Goal: Information Seeking & Learning: Check status

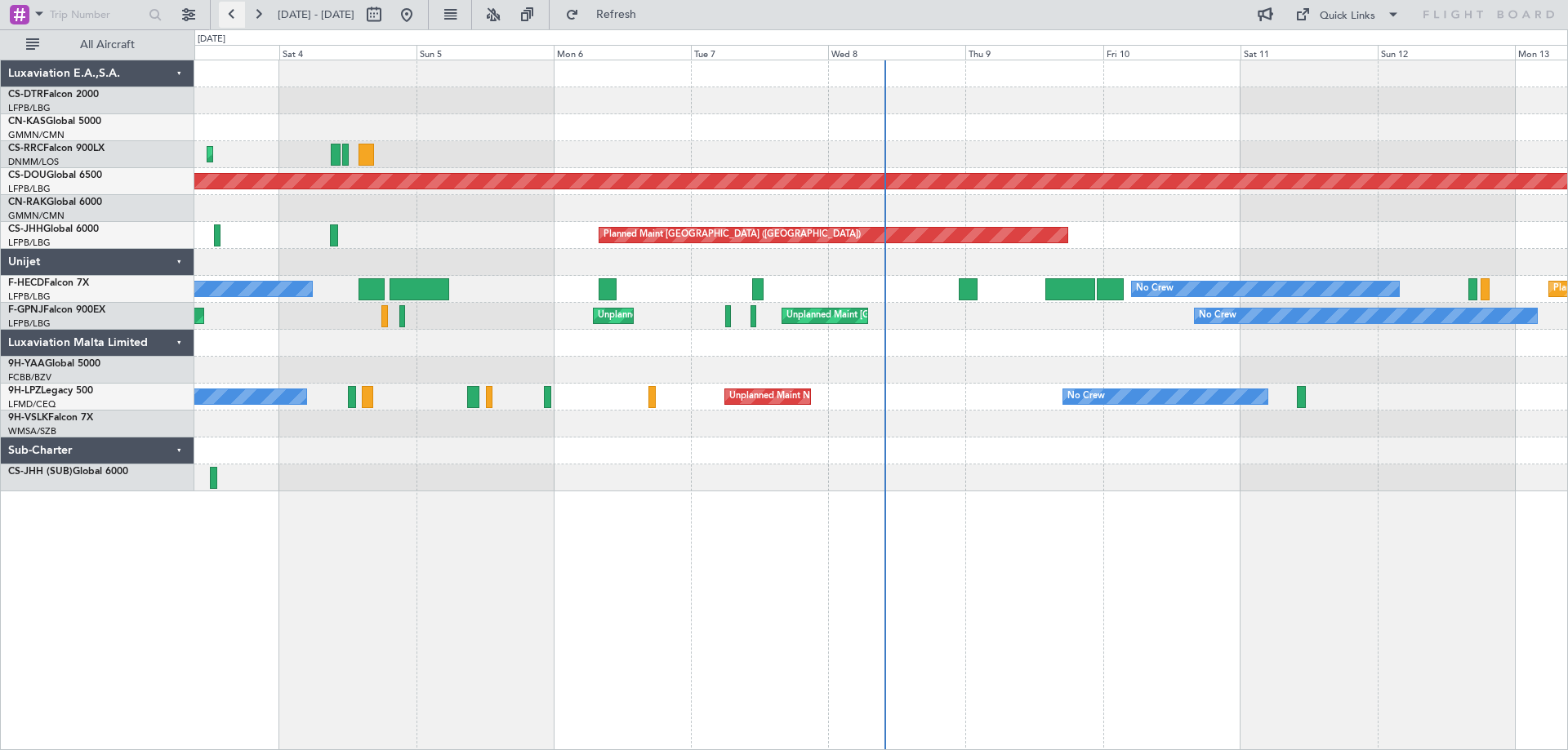
click at [228, 11] on button at bounding box center [232, 15] width 26 height 26
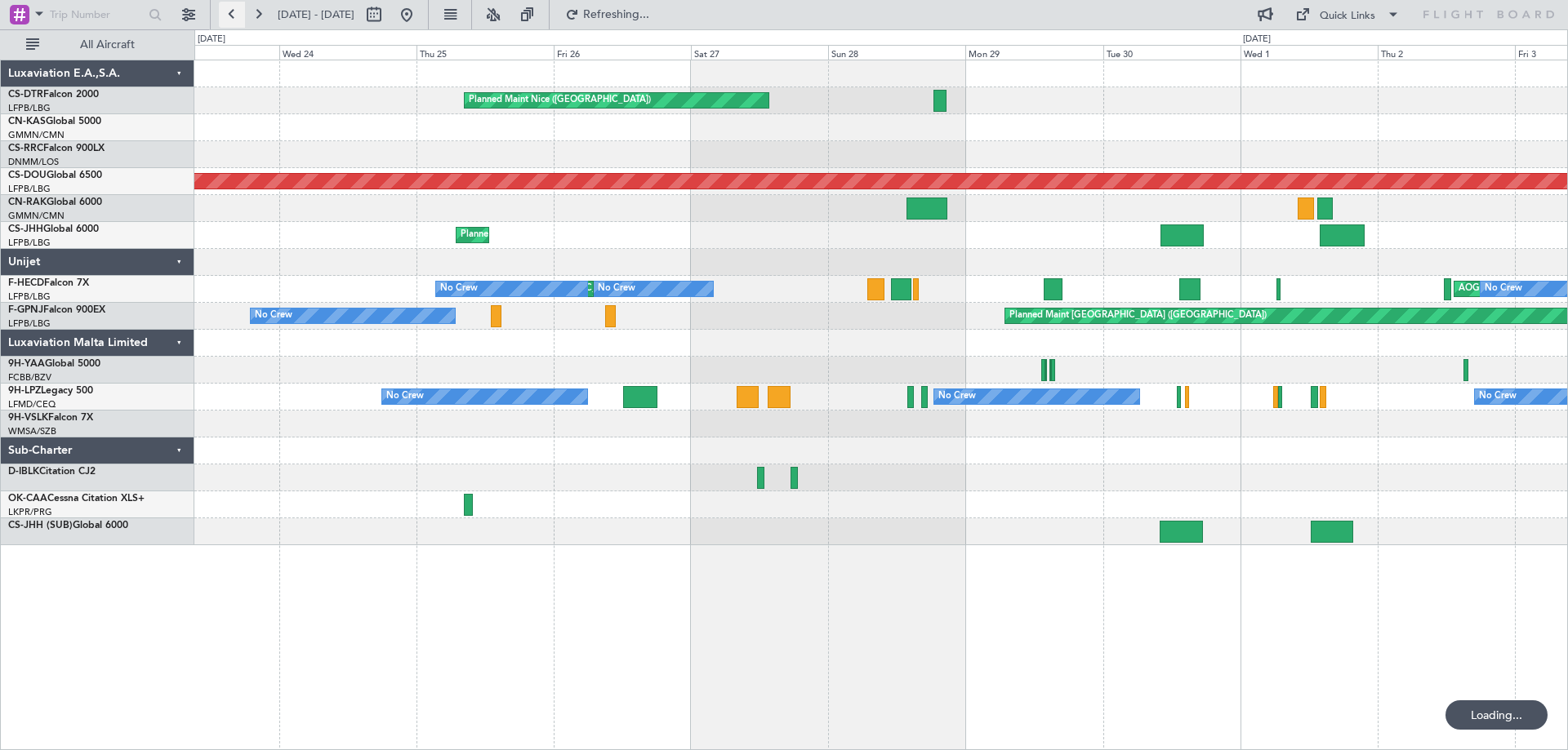
click at [228, 11] on button at bounding box center [232, 15] width 26 height 26
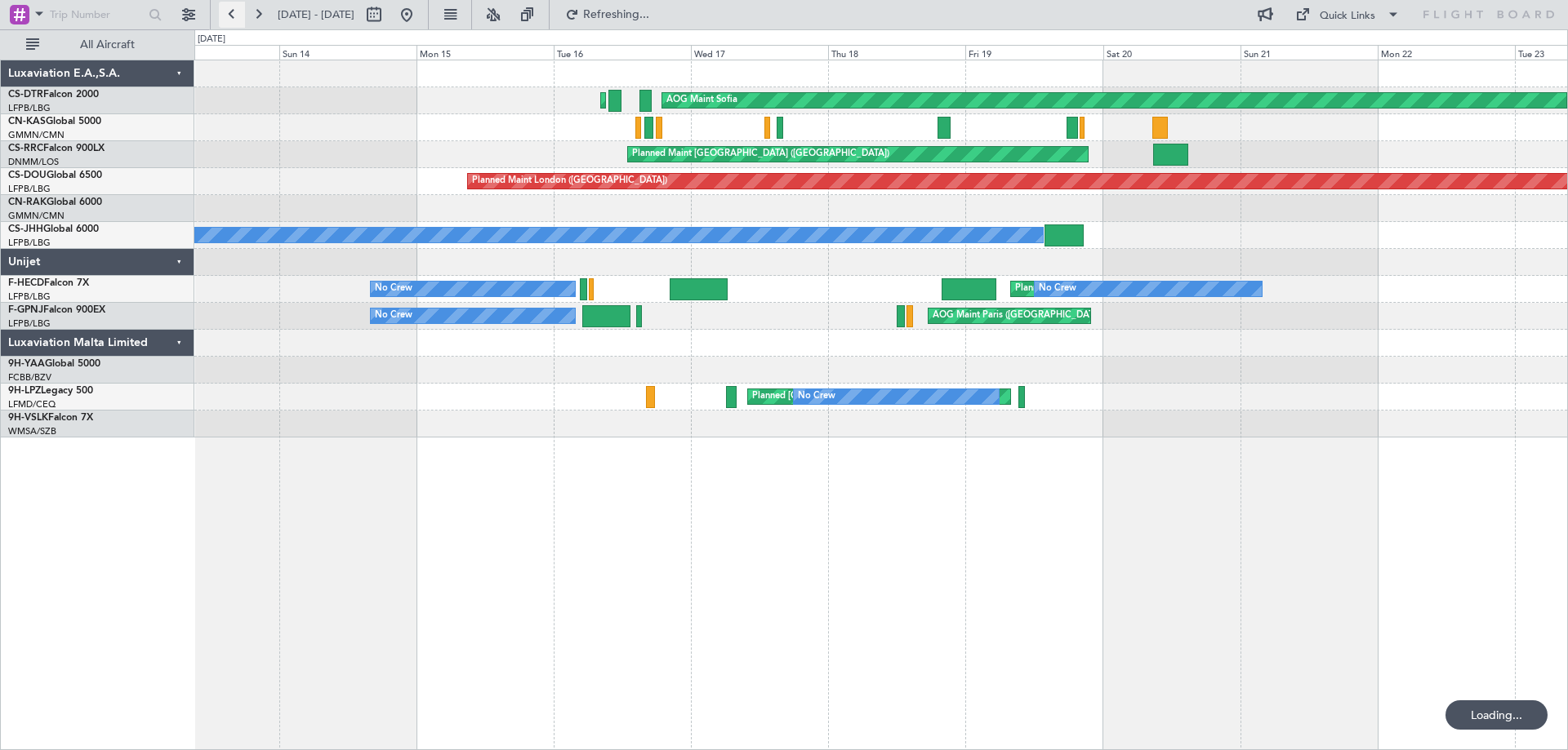
click at [228, 11] on button at bounding box center [232, 15] width 26 height 26
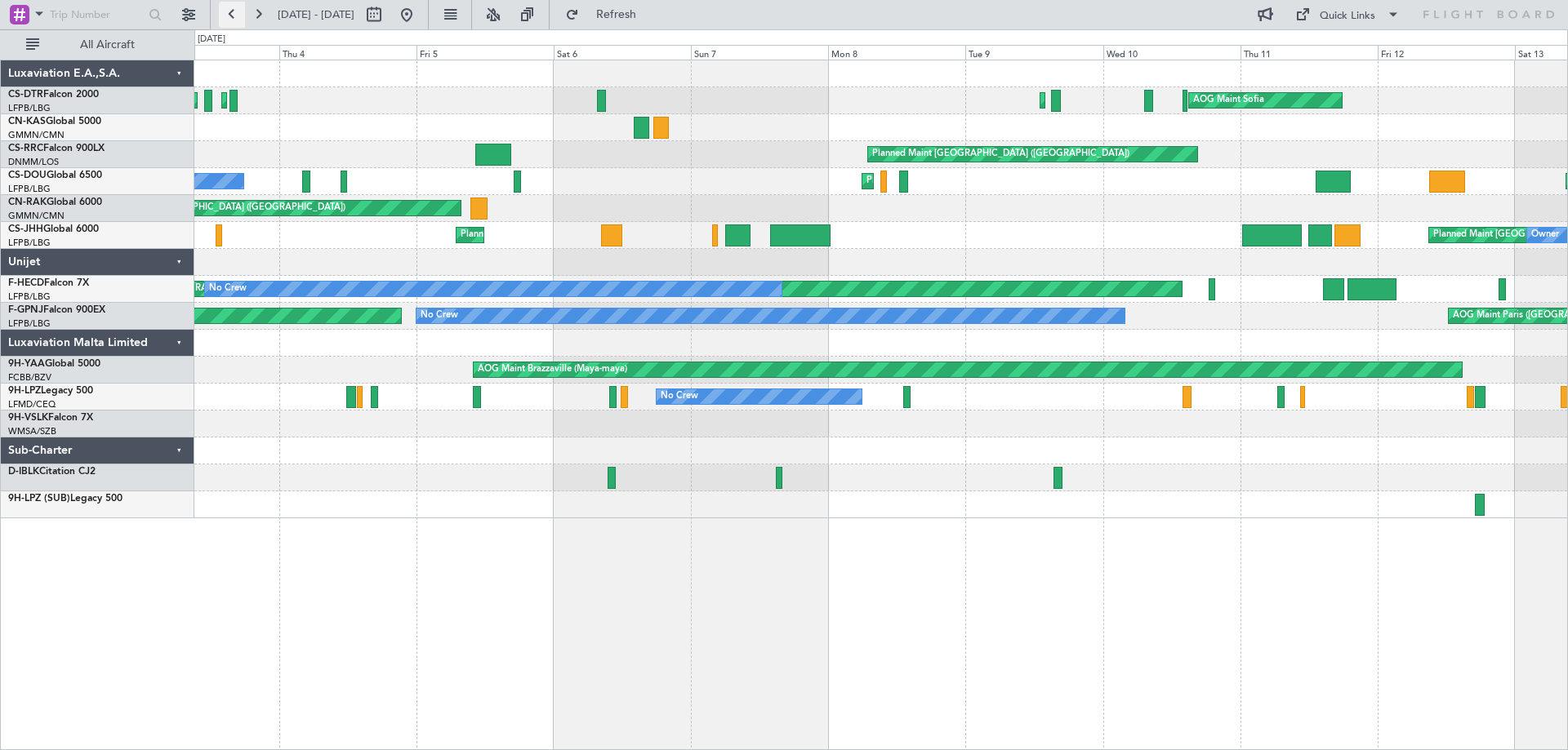
click at [228, 11] on button at bounding box center [232, 15] width 26 height 26
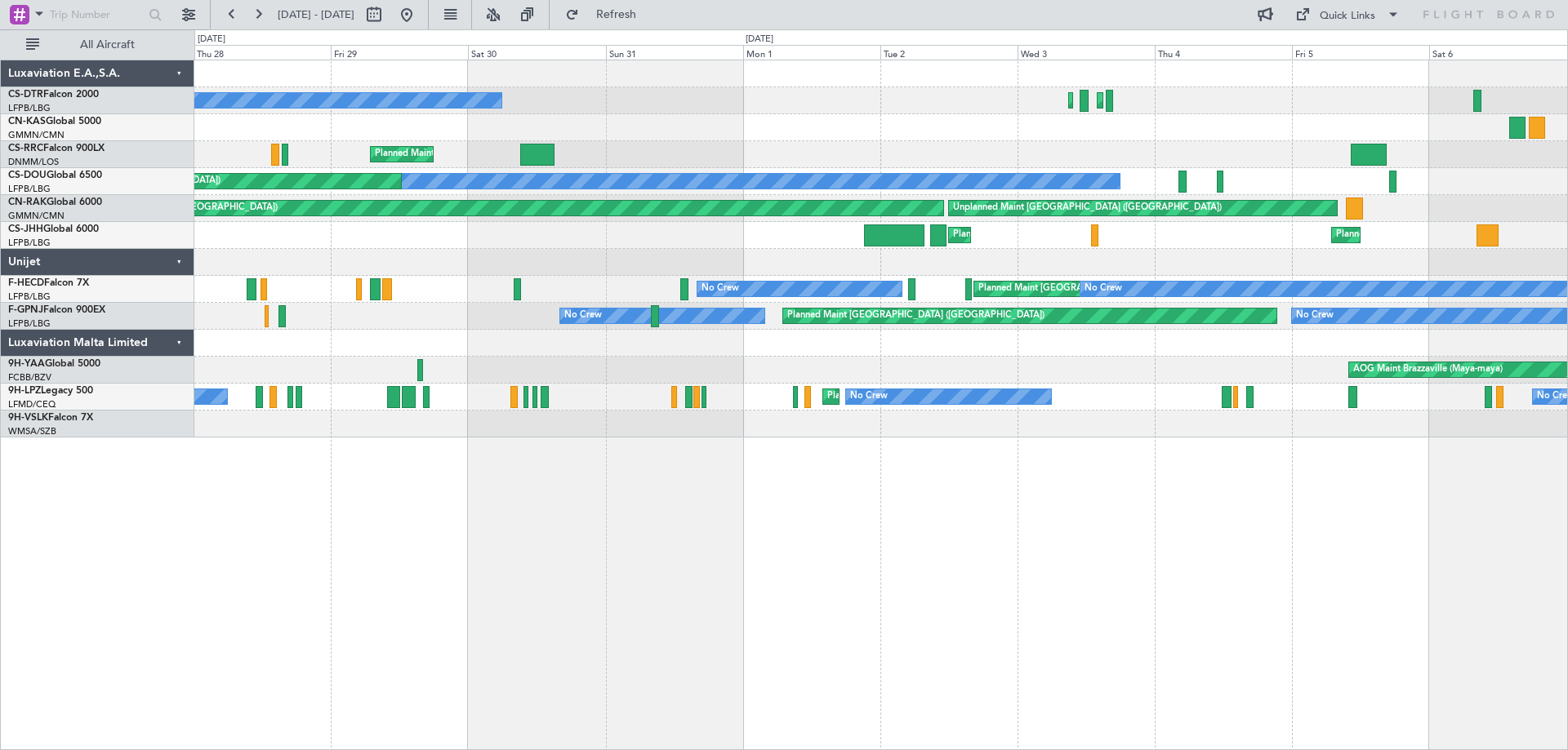
click at [679, 448] on div "Planned Maint Sofia No Crew Planned Maint [GEOGRAPHIC_DATA] ([GEOGRAPHIC_DATA])…" at bounding box center [881, 404] width 1374 height 691
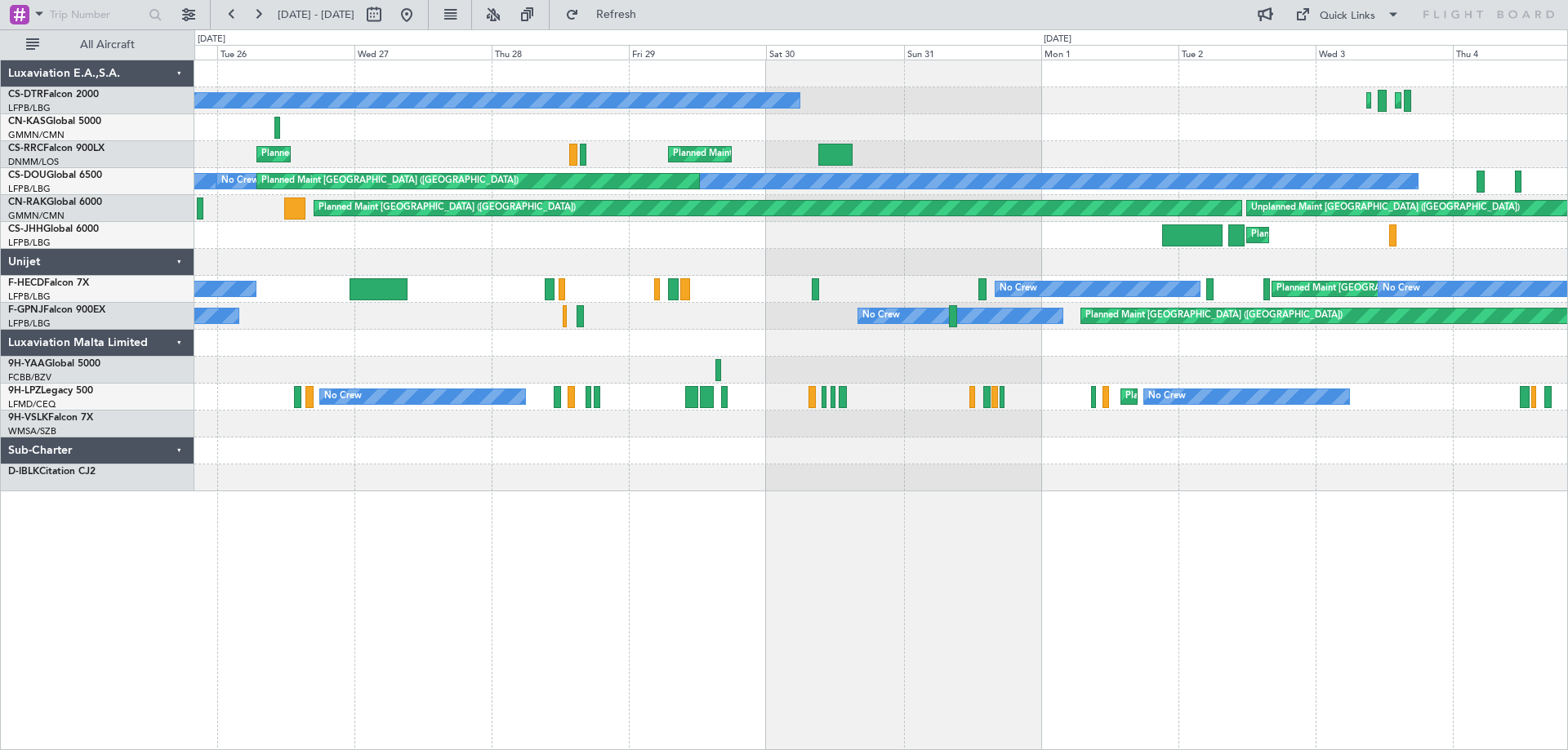
click at [708, 478] on div "Planned Maint Sofia No Crew Planned Maint [GEOGRAPHIC_DATA] ([GEOGRAPHIC_DATA])…" at bounding box center [881, 275] width 1373 height 431
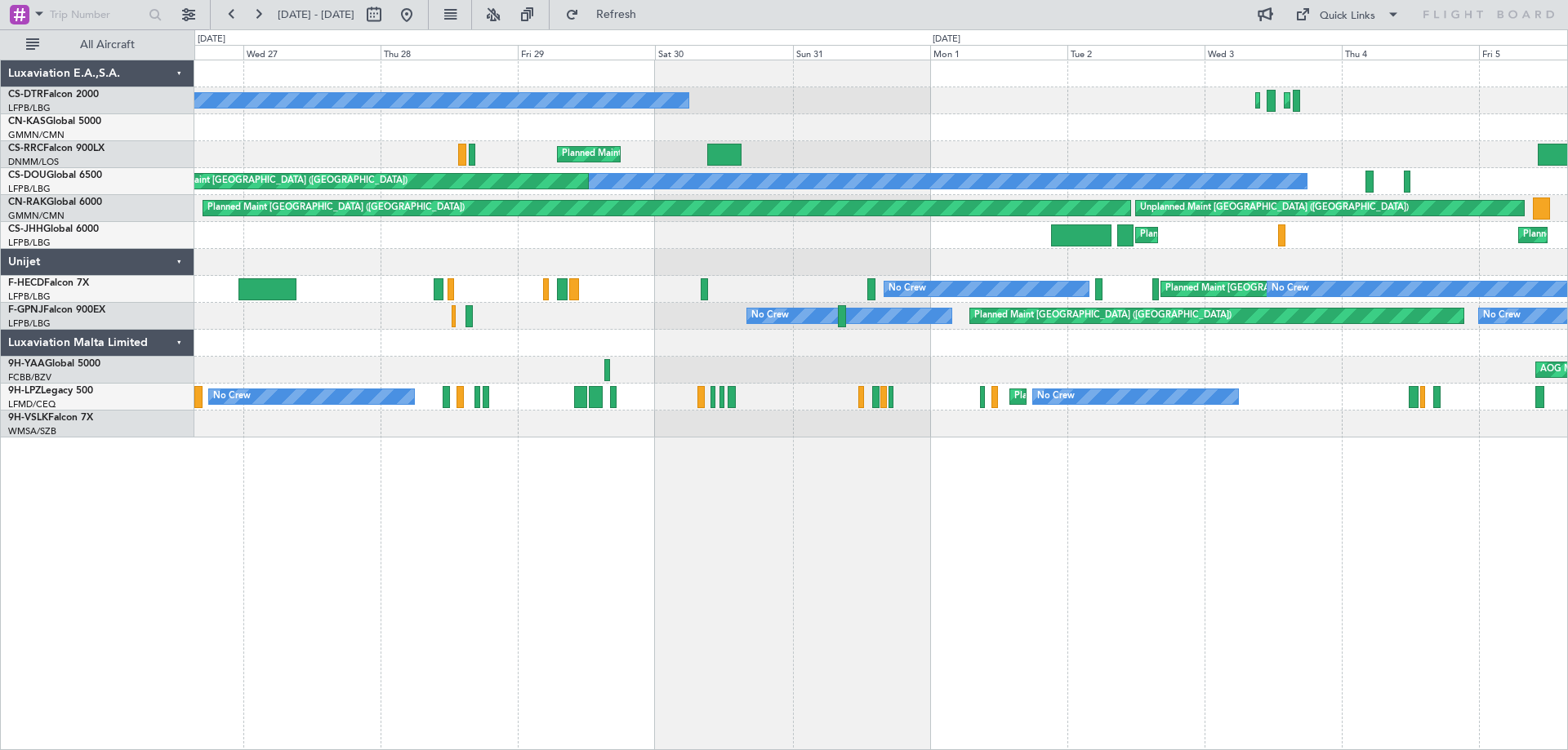
click at [709, 429] on div at bounding box center [881, 423] width 1373 height 27
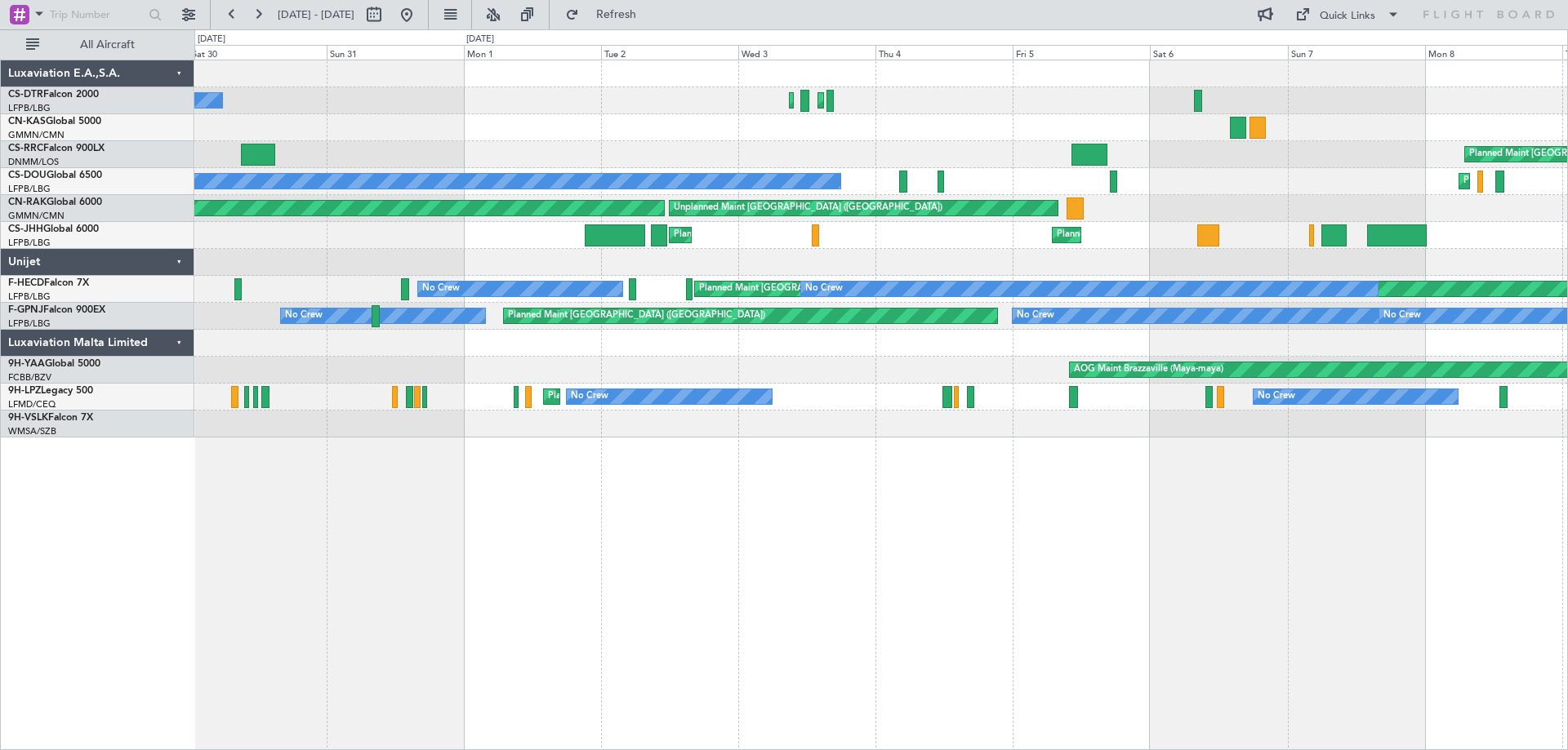
click at [633, 480] on div "Planned Maint Sofia No Crew Planned Maint [GEOGRAPHIC_DATA] ([GEOGRAPHIC_DATA])…" at bounding box center [881, 404] width 1374 height 691
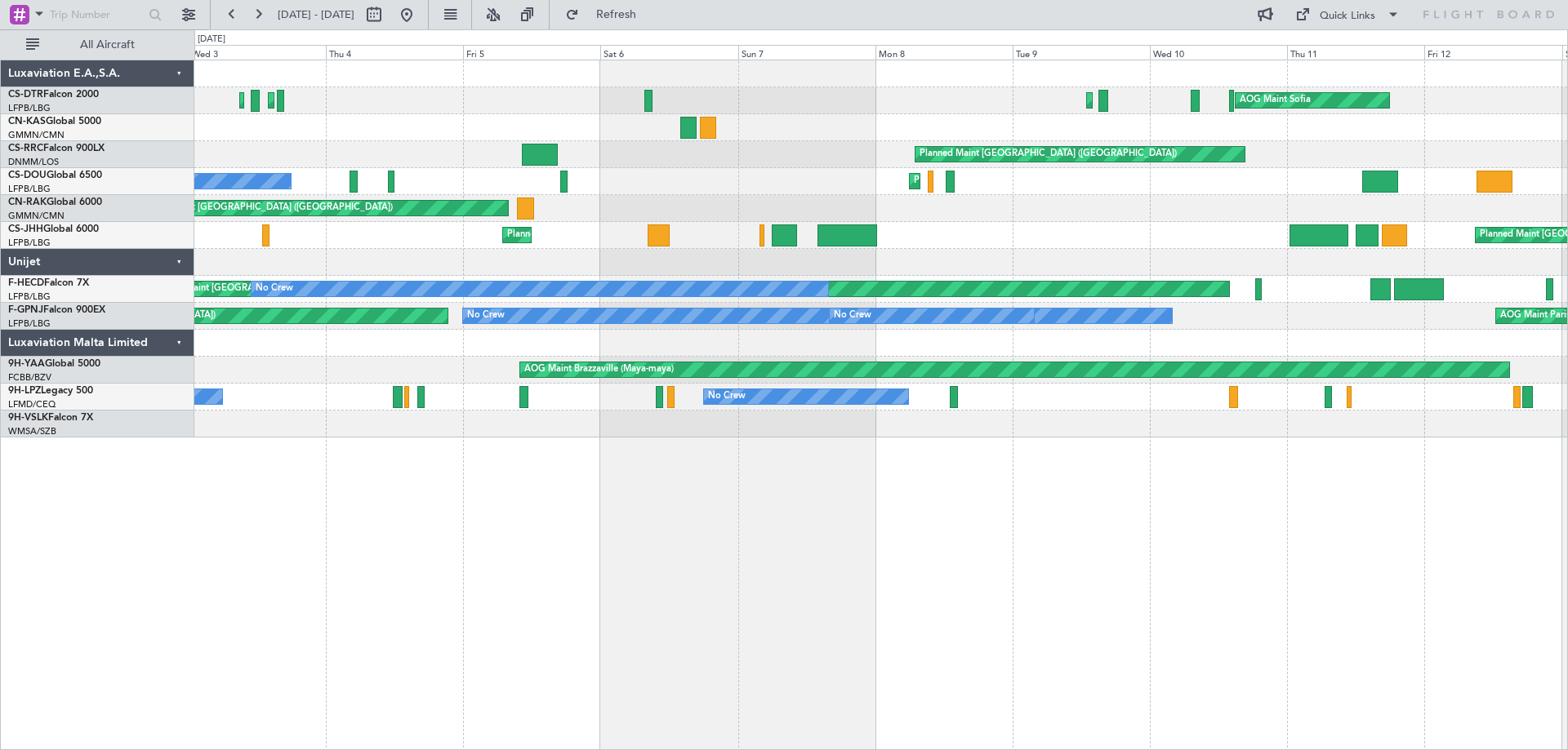
click at [644, 476] on div "Planned Maint Sofia Planned Maint [GEOGRAPHIC_DATA] ([GEOGRAPHIC_DATA]) Planned…" at bounding box center [881, 404] width 1374 height 691
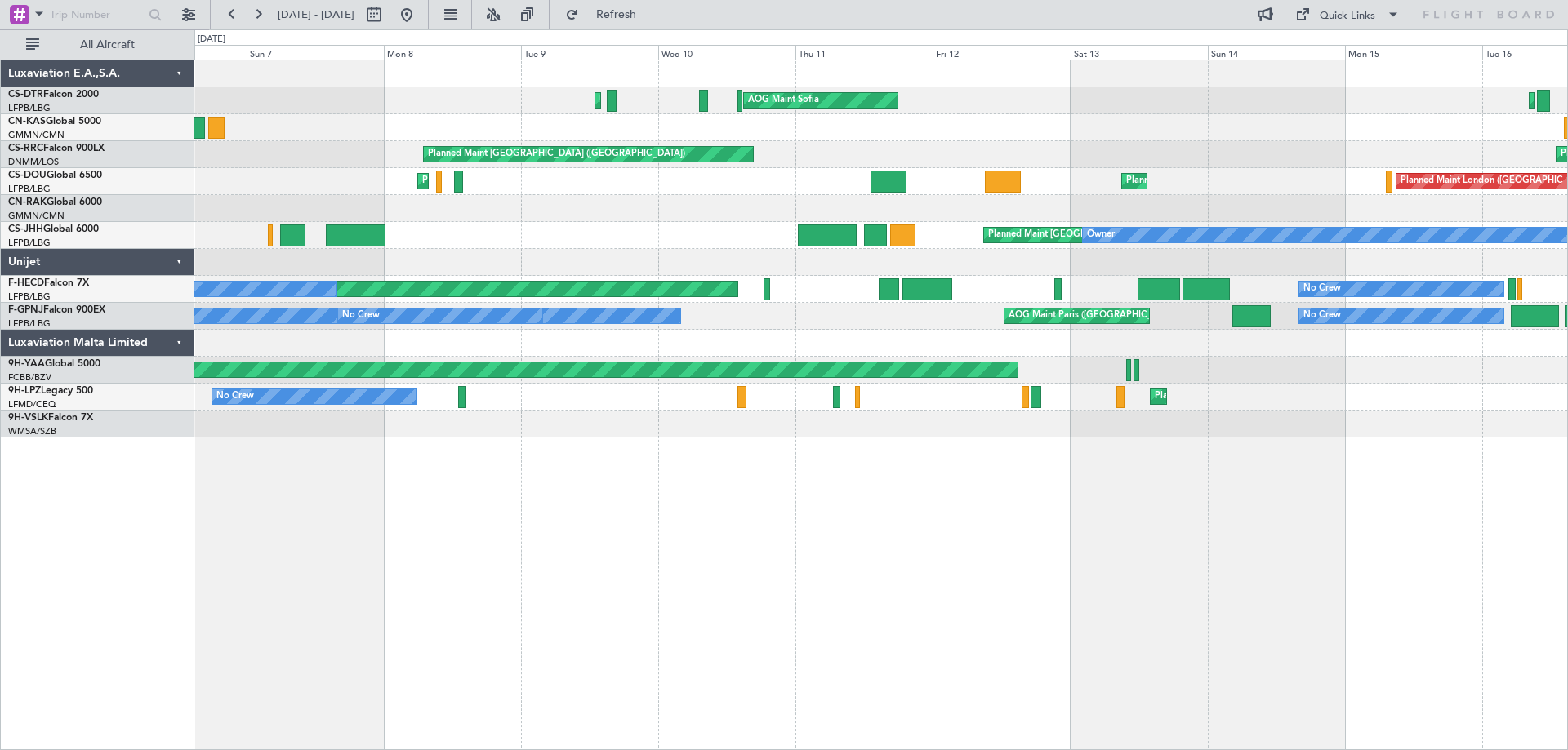
click at [397, 450] on div "Planned Maint Mugla ([GEOGRAPHIC_DATA]) AOG Maint Sofia Planned Maint Sofia AOG…" at bounding box center [881, 404] width 1374 height 691
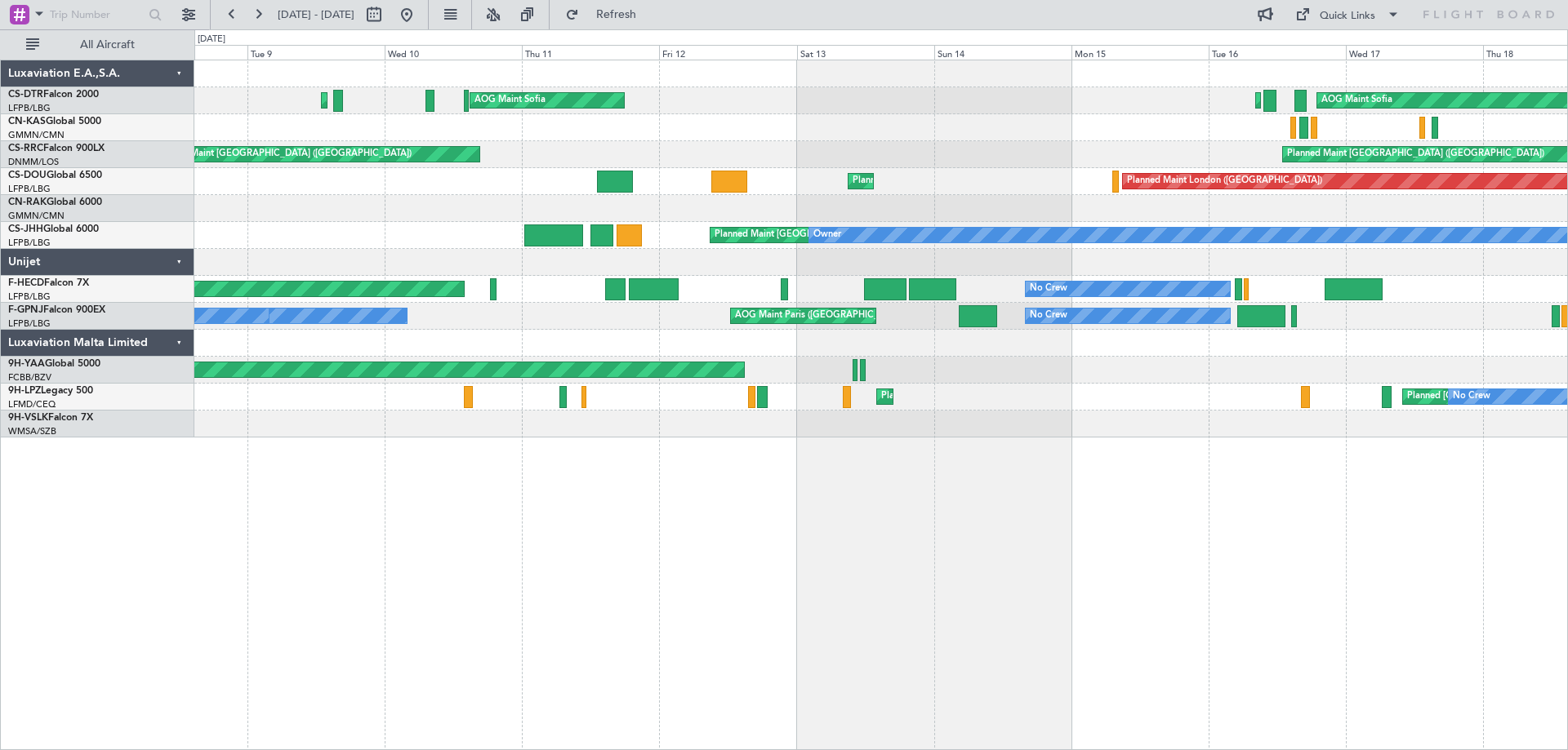
click at [670, 466] on div "Planned Maint Mugla ([GEOGRAPHIC_DATA]) AOG Maint Sofia Planned Maint Sofia AOG…" at bounding box center [881, 404] width 1374 height 691
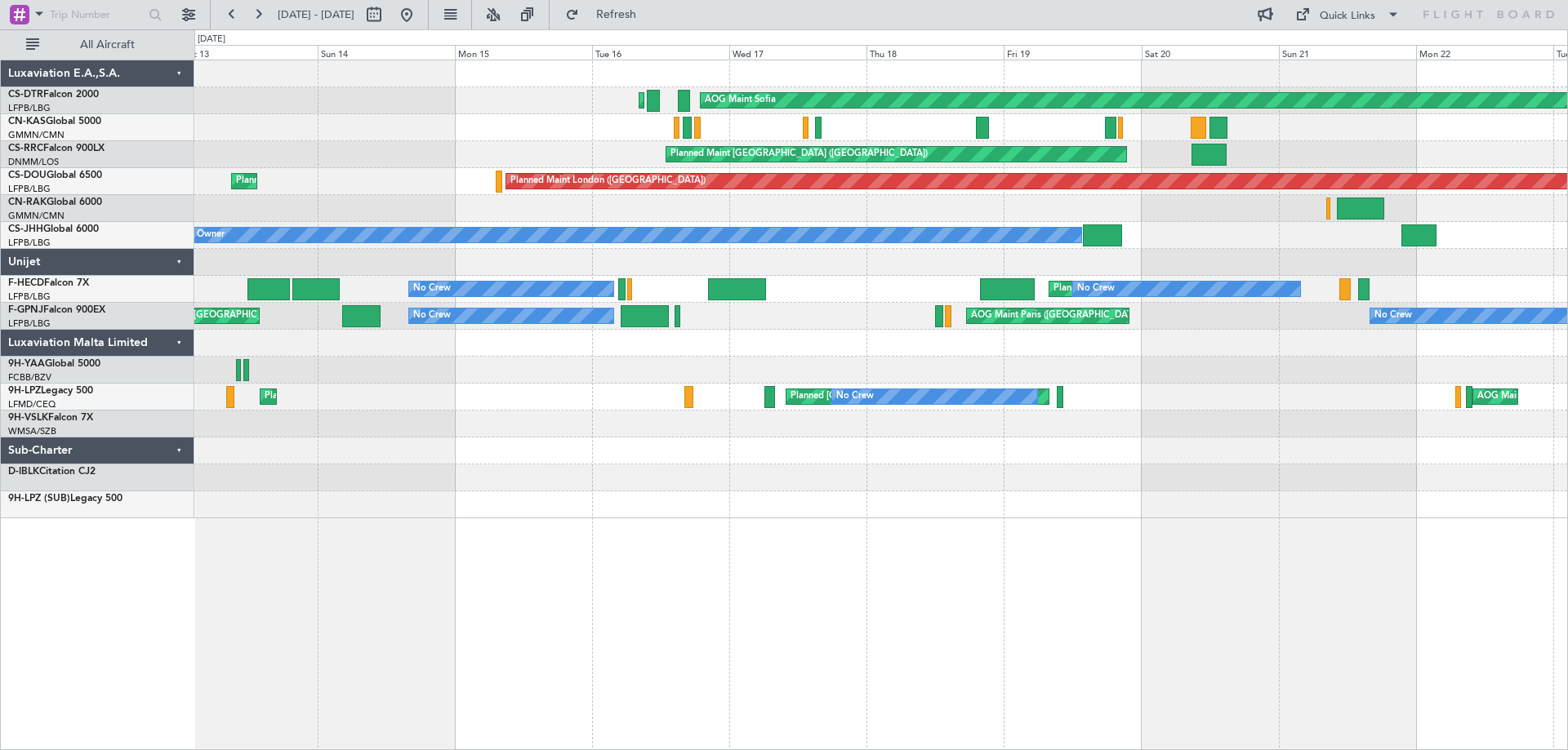
click at [598, 446] on div "AOG Maint Sofia Planned Maint Sofia AOG Maint Sofia Planned Maint Sofia [GEOGRA…" at bounding box center [881, 289] width 1373 height 458
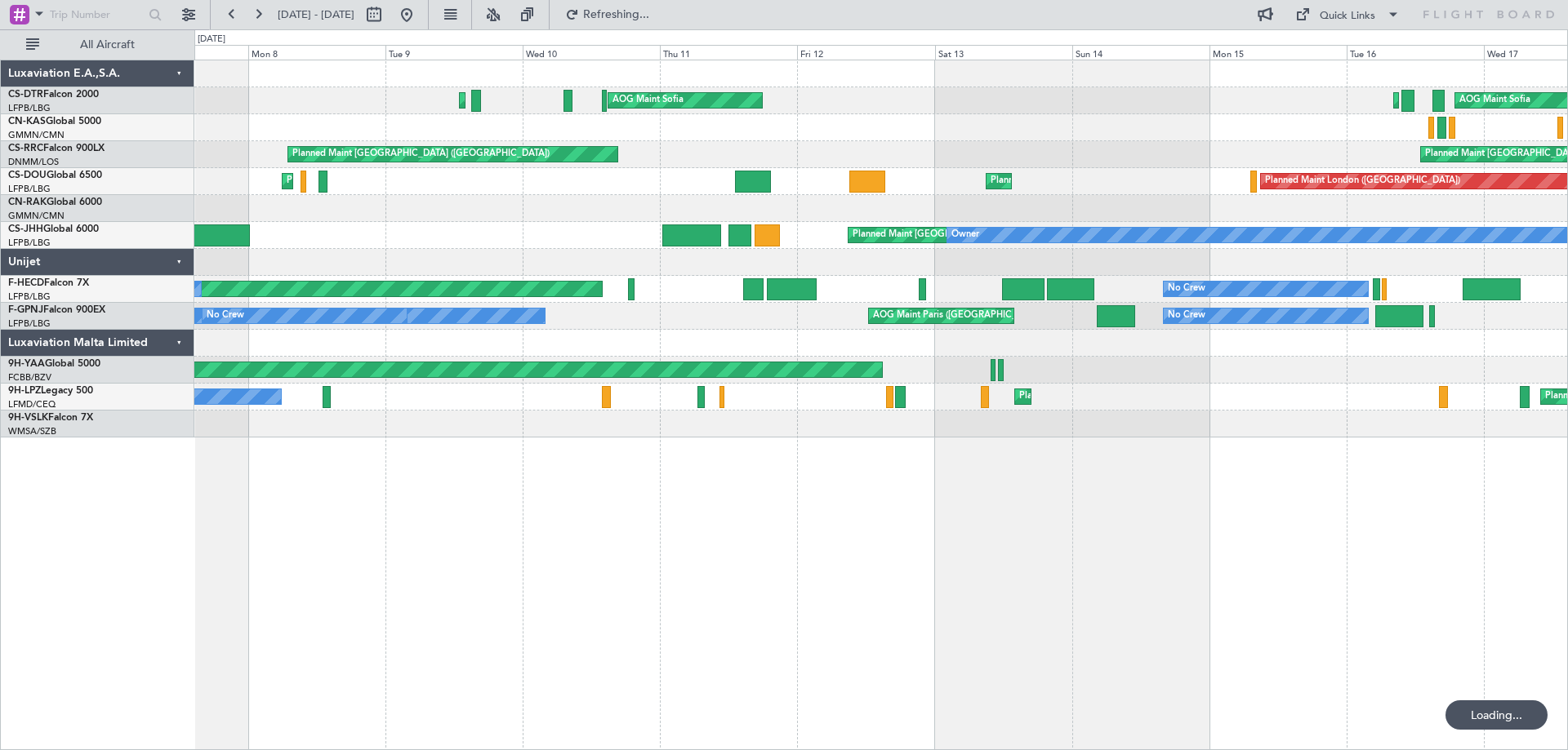
click at [1118, 565] on div "AOG Maint Sofia Planned Maint Sofia AOG Maint Sofia Planned Maint Mugla ([GEOGR…" at bounding box center [881, 404] width 1374 height 691
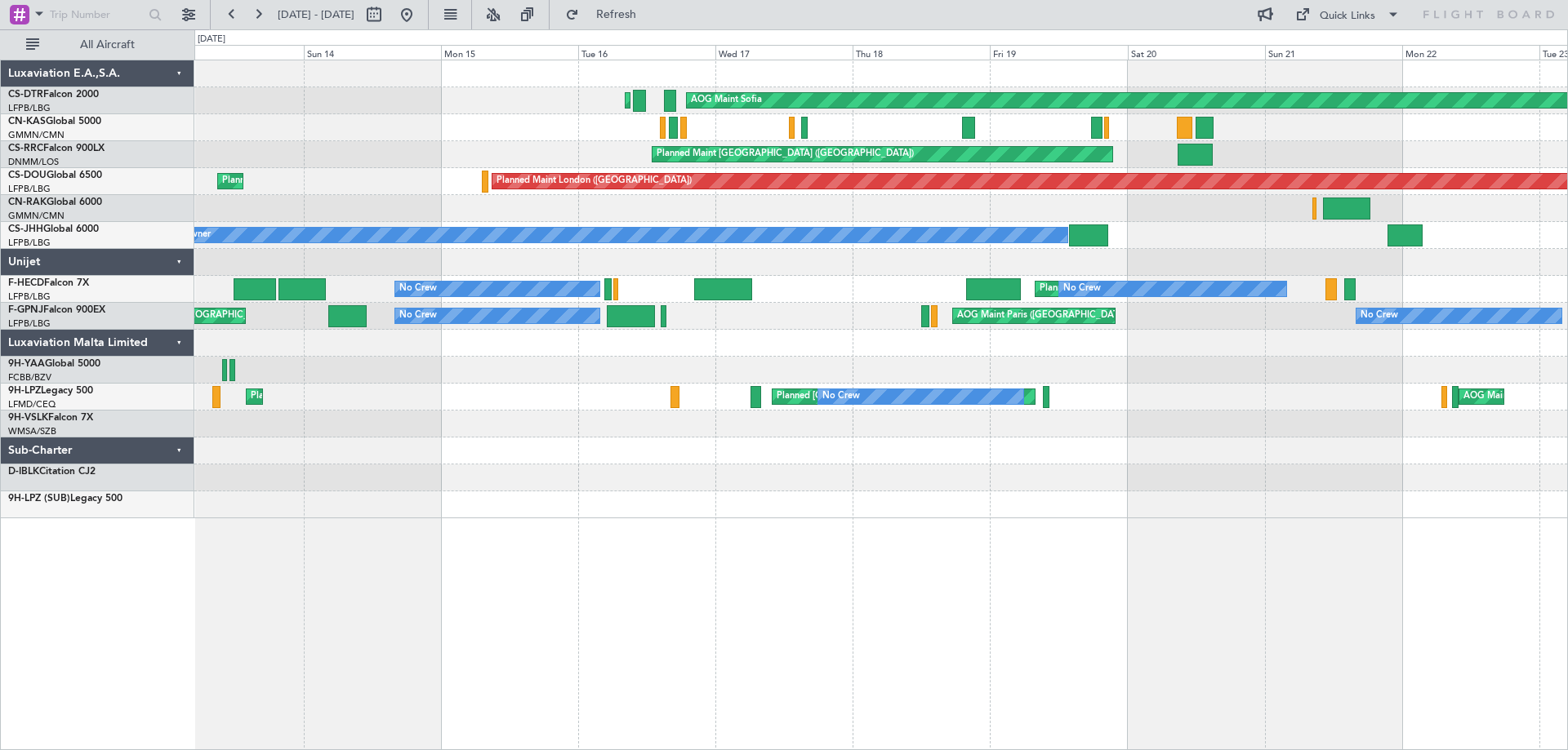
click at [571, 469] on div "AOG Maint Sofia Planned Maint Sofia Planned Maint Sofia [GEOGRAPHIC_DATA] ([GEO…" at bounding box center [881, 289] width 1373 height 458
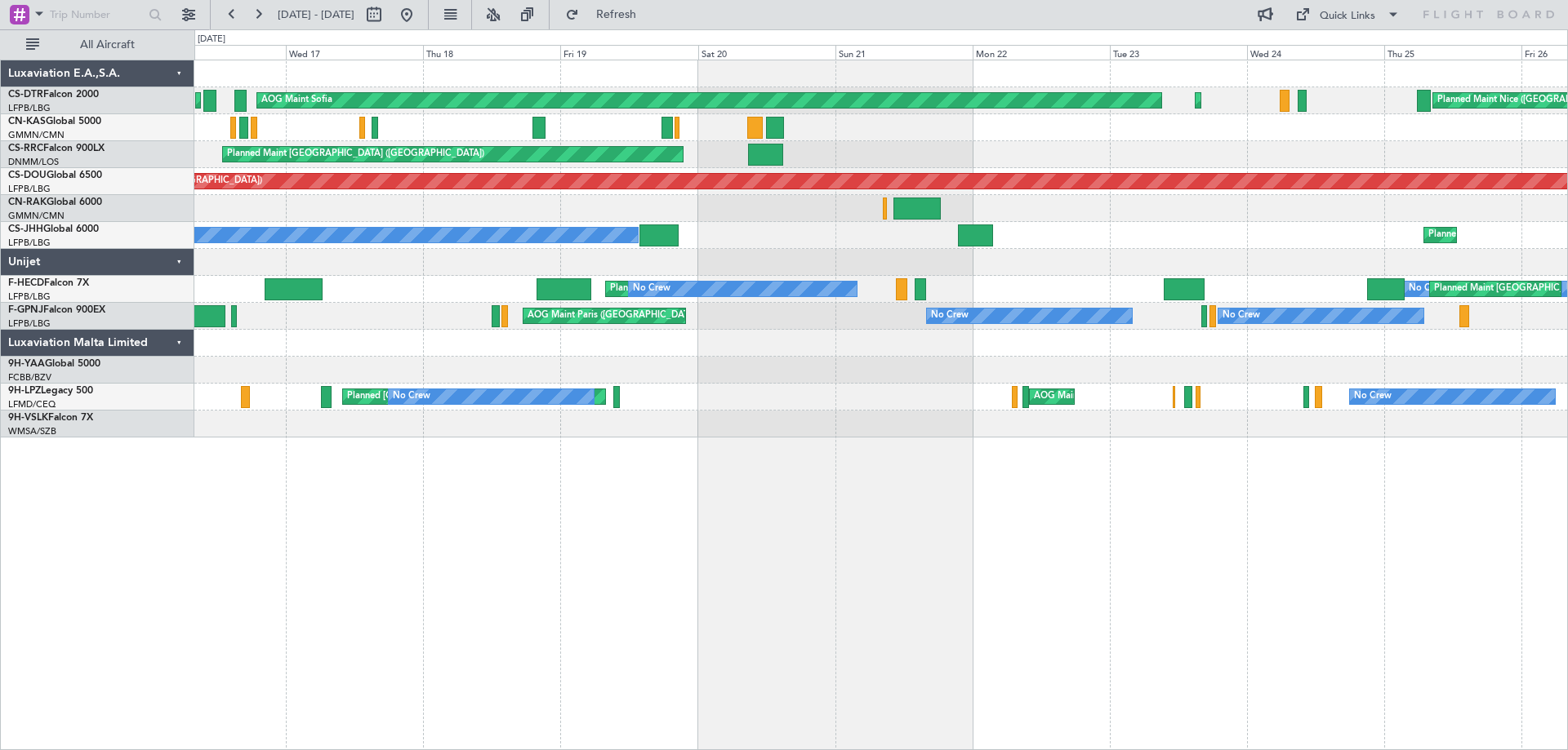
click at [820, 362] on div "AOG Maint Sofia Planned Maint Sofia Planned Maint Sofia [GEOGRAPHIC_DATA] ([GEO…" at bounding box center [881, 248] width 1373 height 377
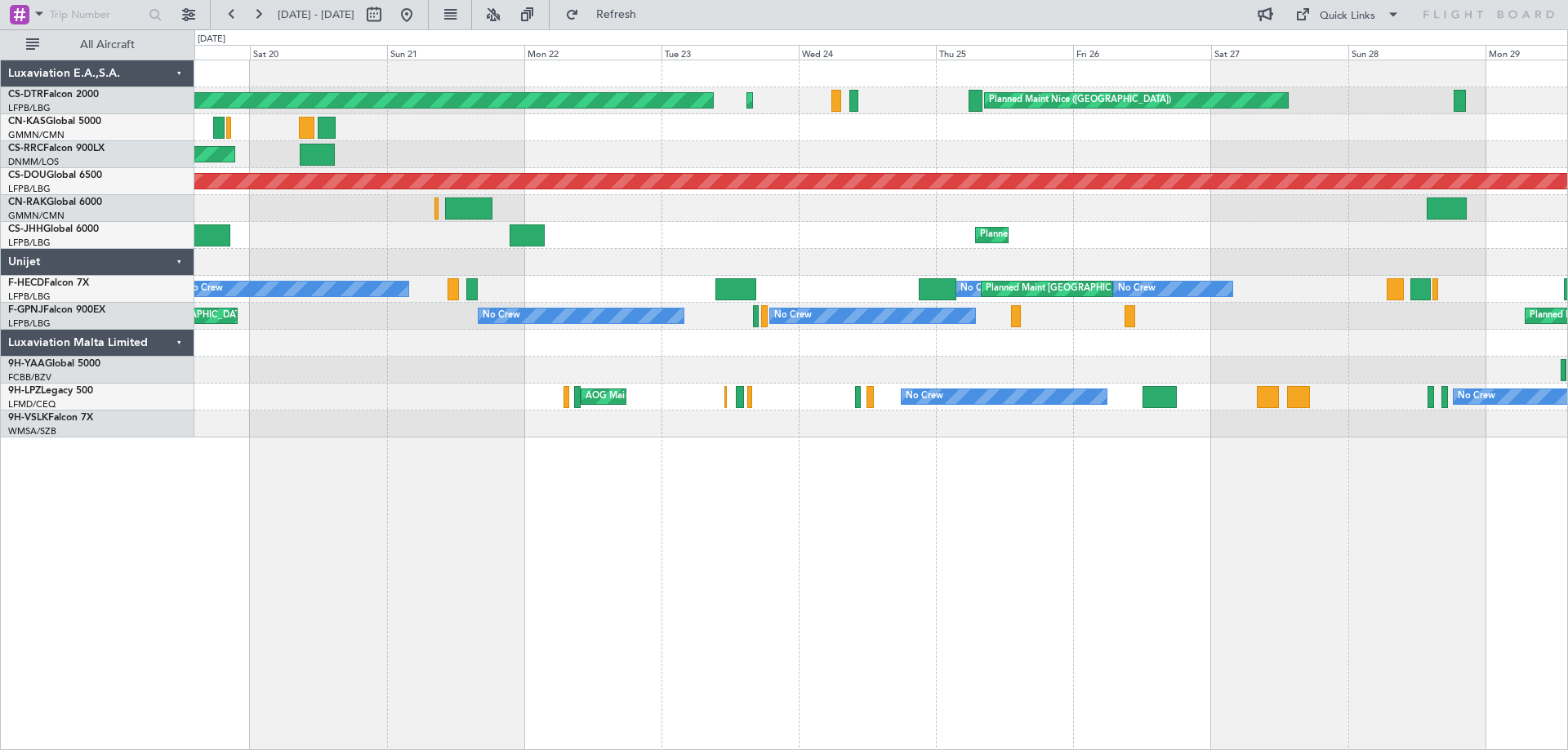
click at [727, 384] on div "AOG Maint Cannes (Mandelieu) No Crew No Crew No Crew [GEOGRAPHIC_DATA] ([GEOGRA…" at bounding box center [881, 397] width 1373 height 27
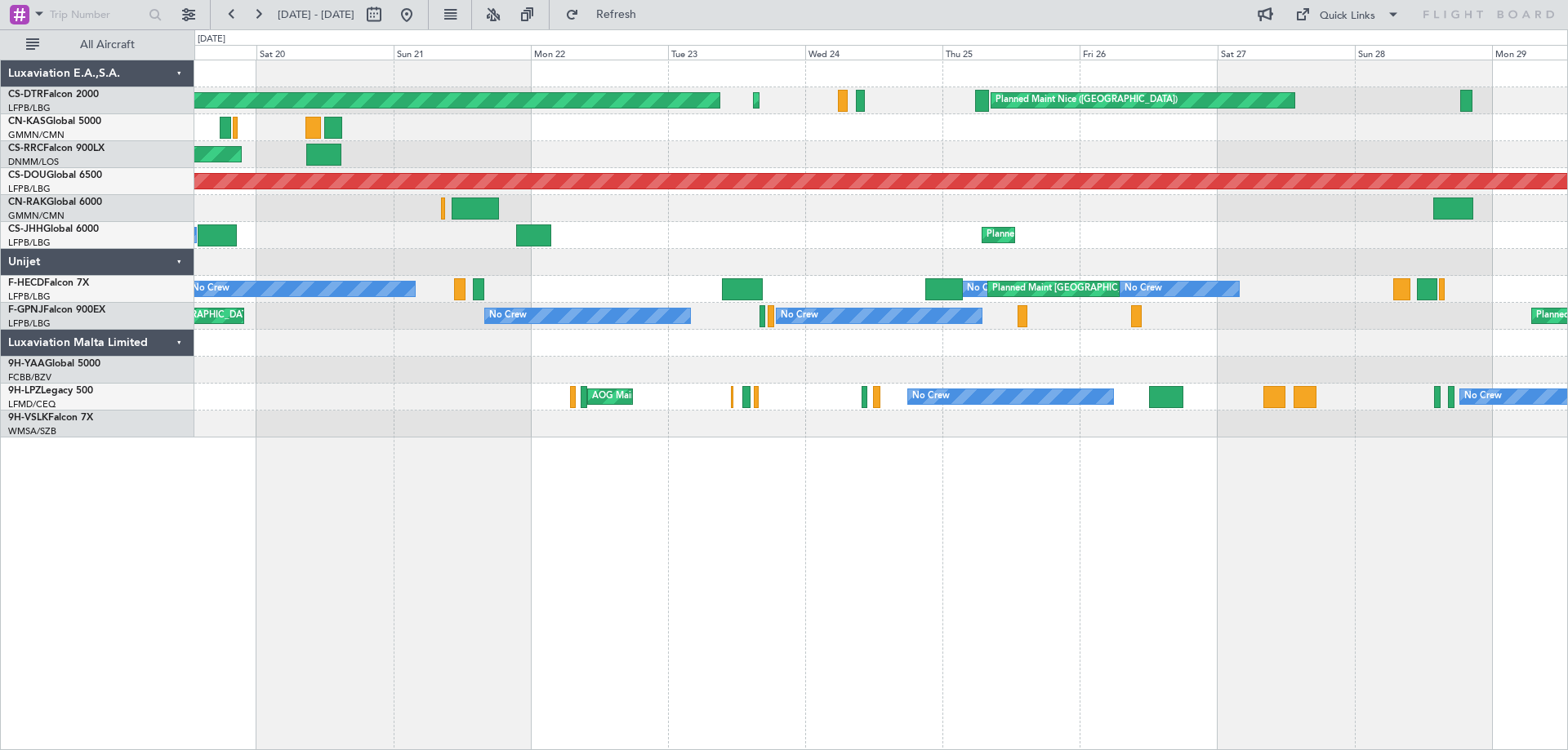
click at [532, 382] on div at bounding box center [881, 370] width 1373 height 27
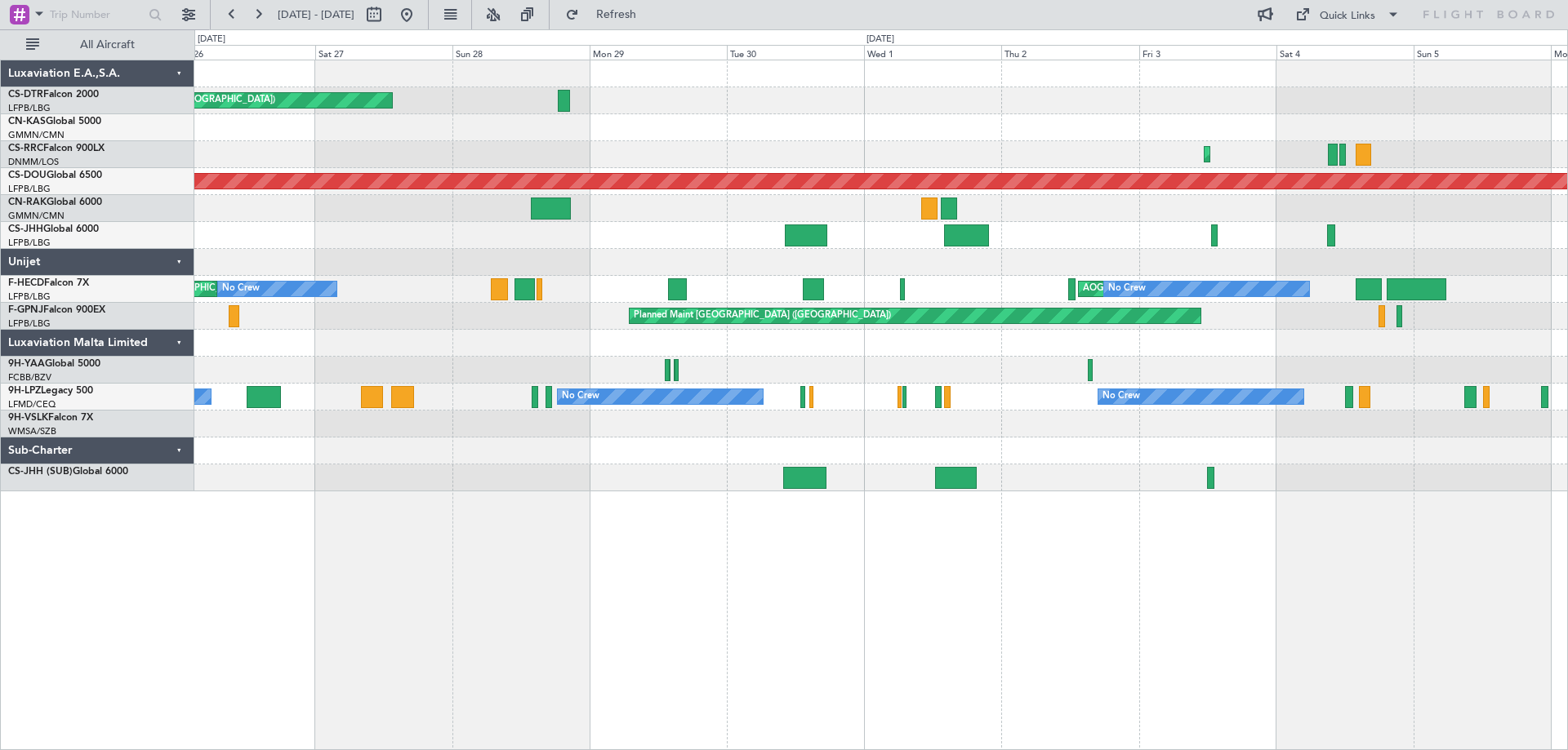
click at [971, 446] on div "Planned Maint Nice ([GEOGRAPHIC_DATA]) Planned Maint Sofia Planned Maint [GEOGR…" at bounding box center [881, 275] width 1373 height 431
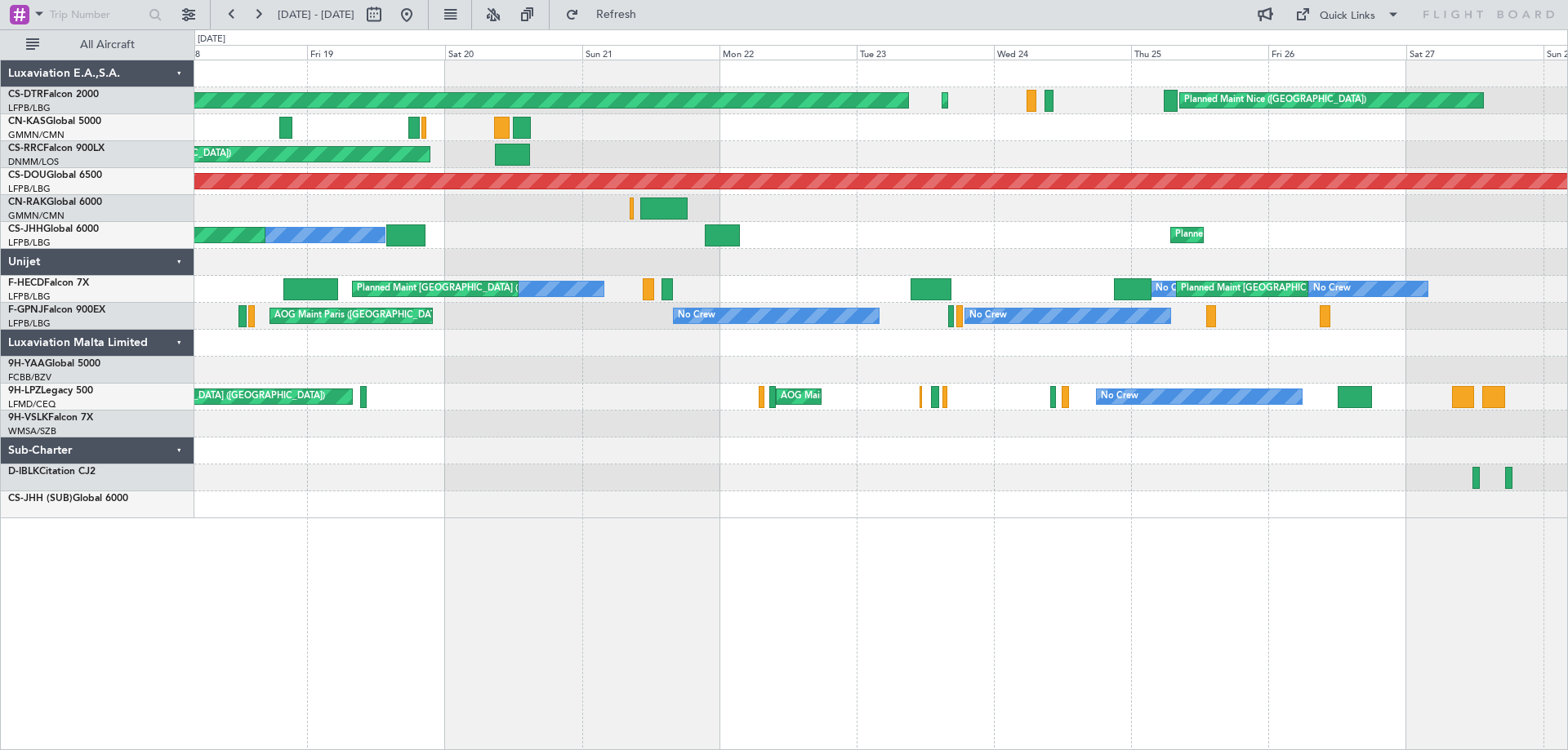
click at [1421, 495] on div "Planned Maint Nice ([GEOGRAPHIC_DATA]) Planned Maint Sofia AOG Maint Sofia Plan…" at bounding box center [881, 289] width 1373 height 458
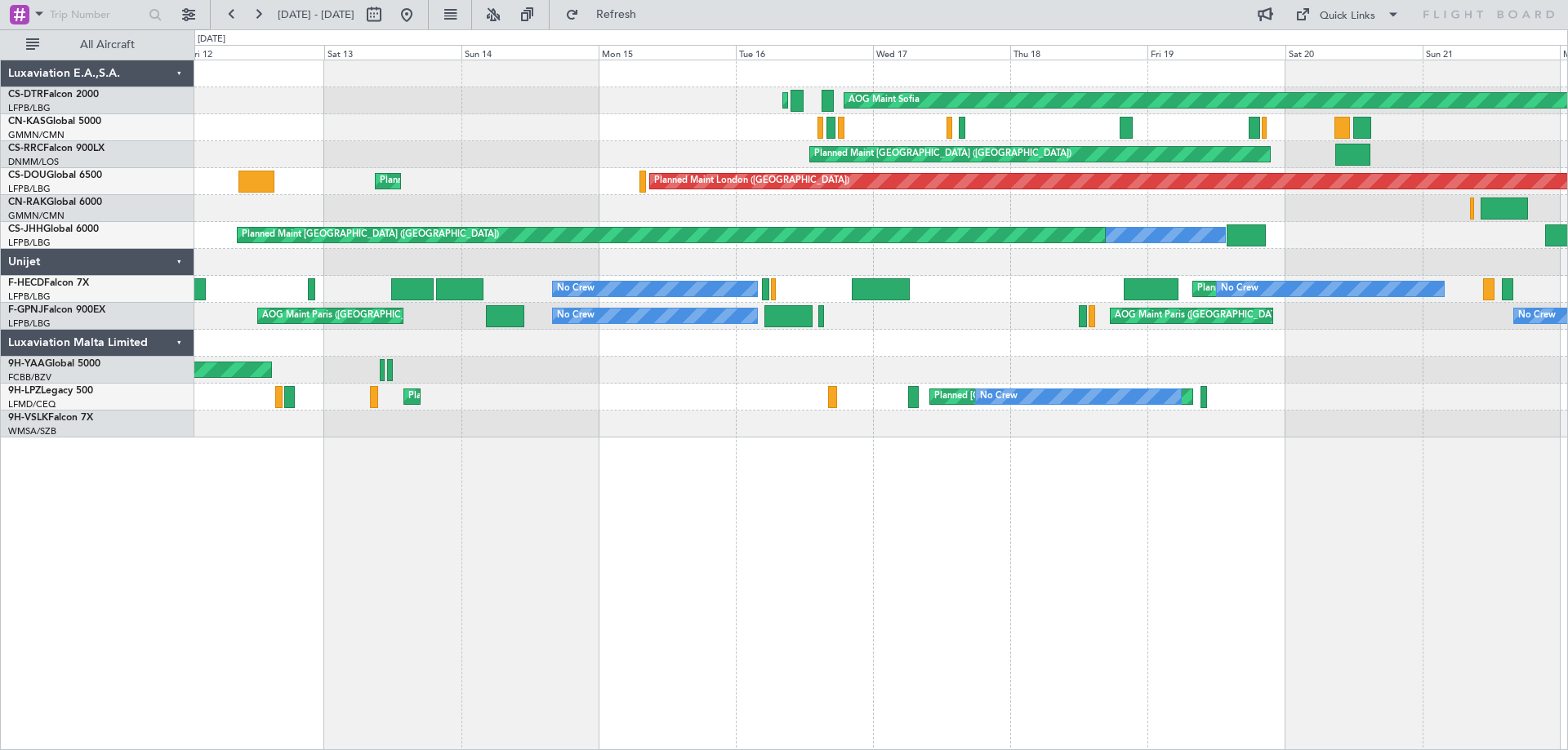
click at [566, 432] on div at bounding box center [881, 423] width 1373 height 27
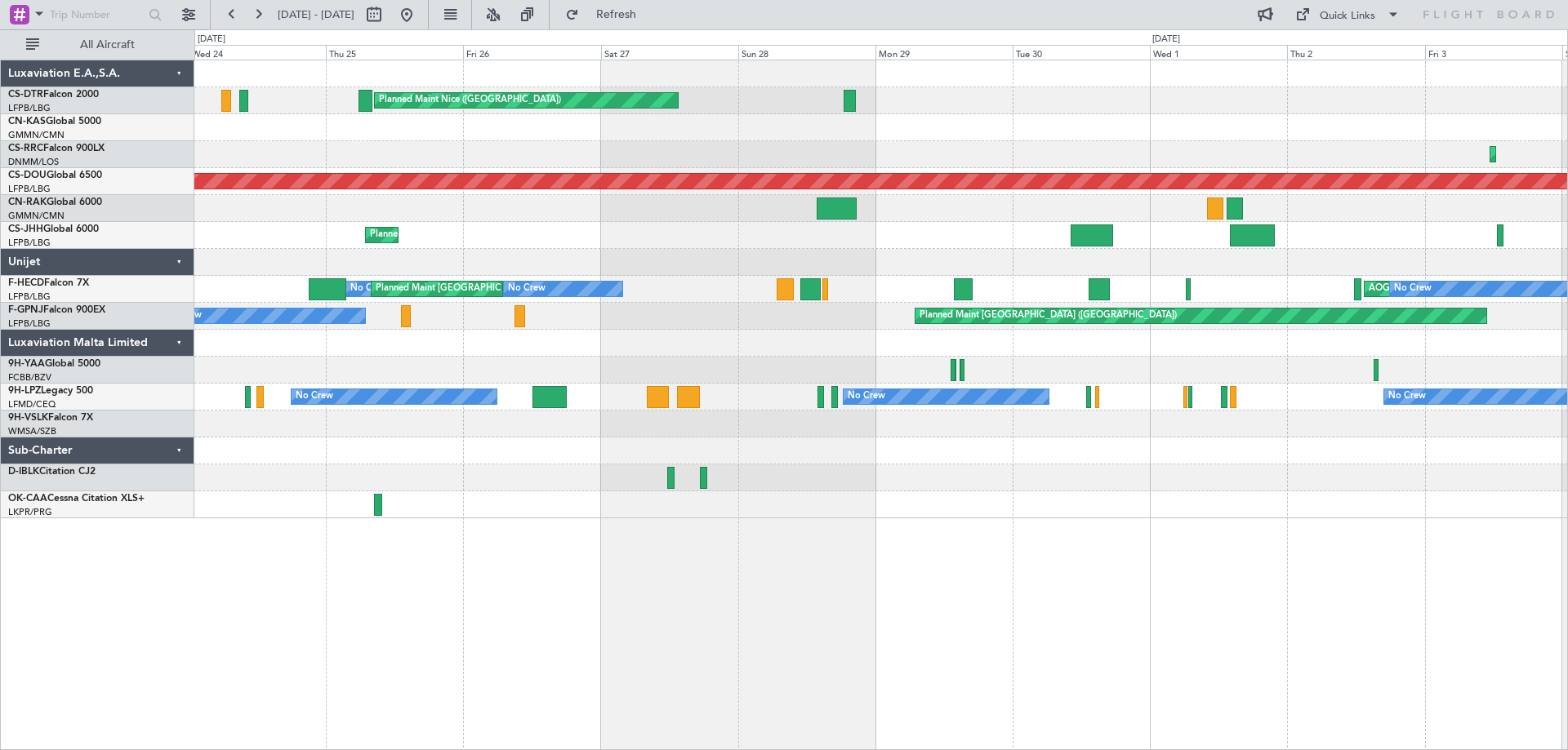
click at [875, 365] on div at bounding box center [881, 370] width 1373 height 27
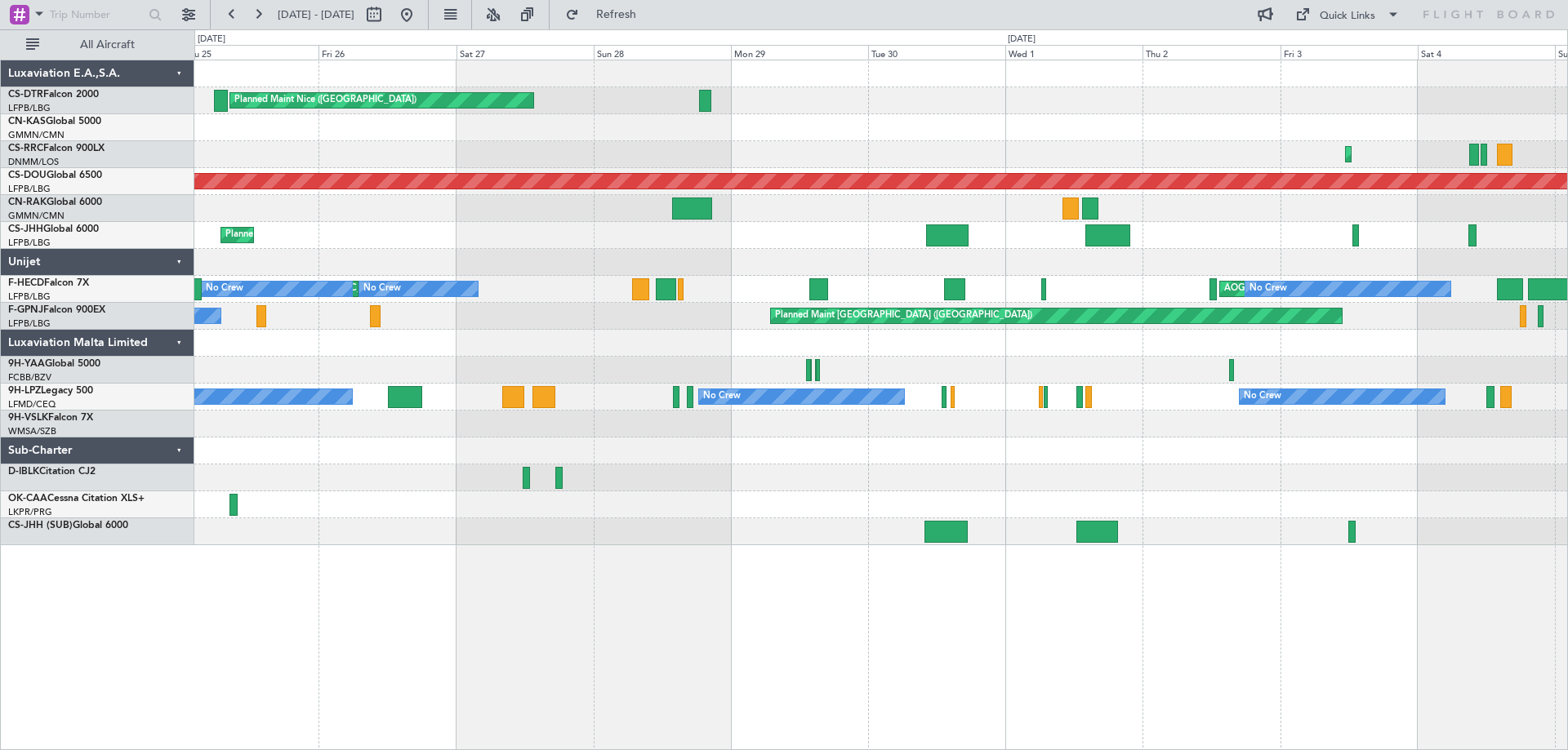
click at [558, 667] on div "Planned Maint Nice ([GEOGRAPHIC_DATA]) Planned Maint Sofia AOG Maint Sofia Plan…" at bounding box center [881, 404] width 1374 height 691
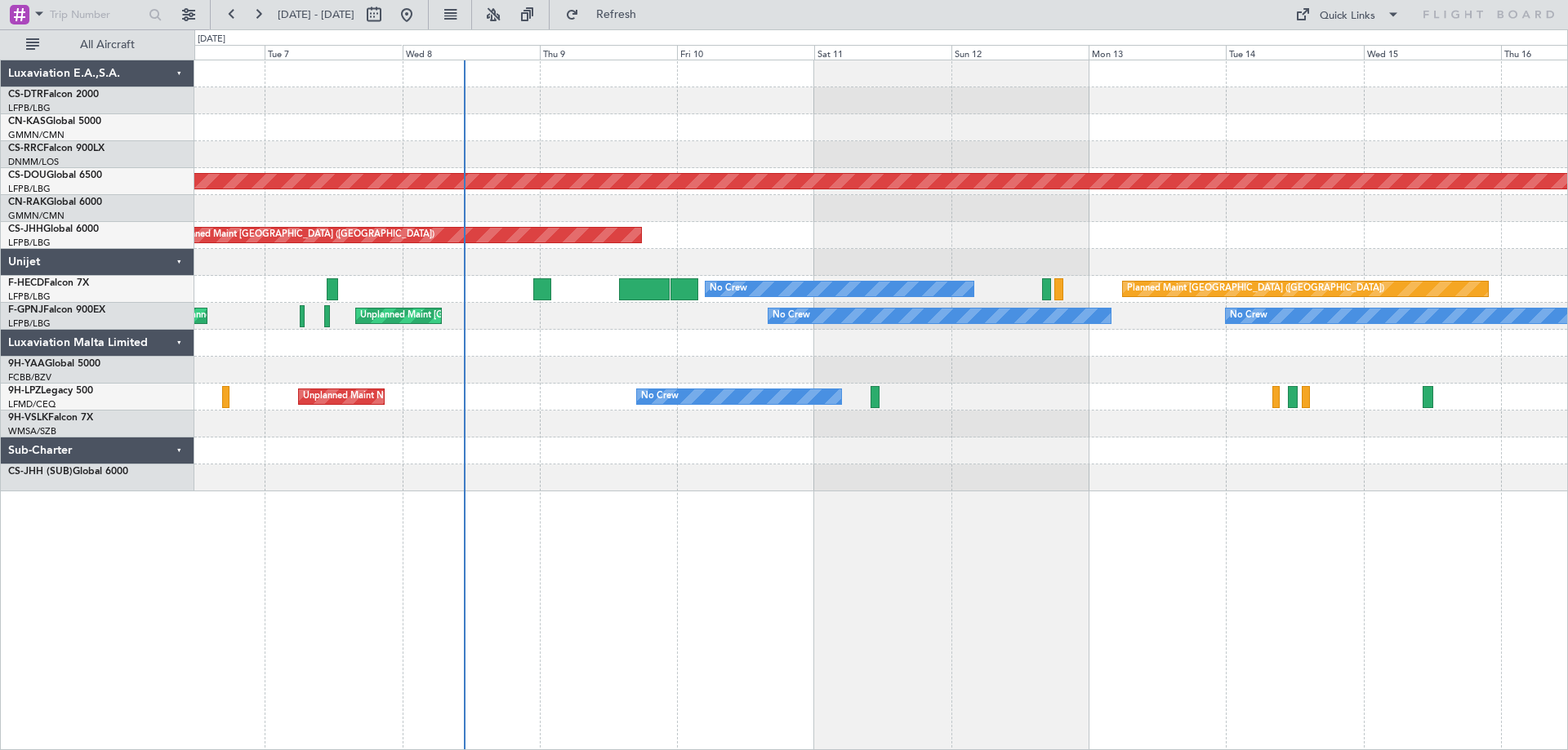
click at [768, 456] on div at bounding box center [881, 450] width 1373 height 27
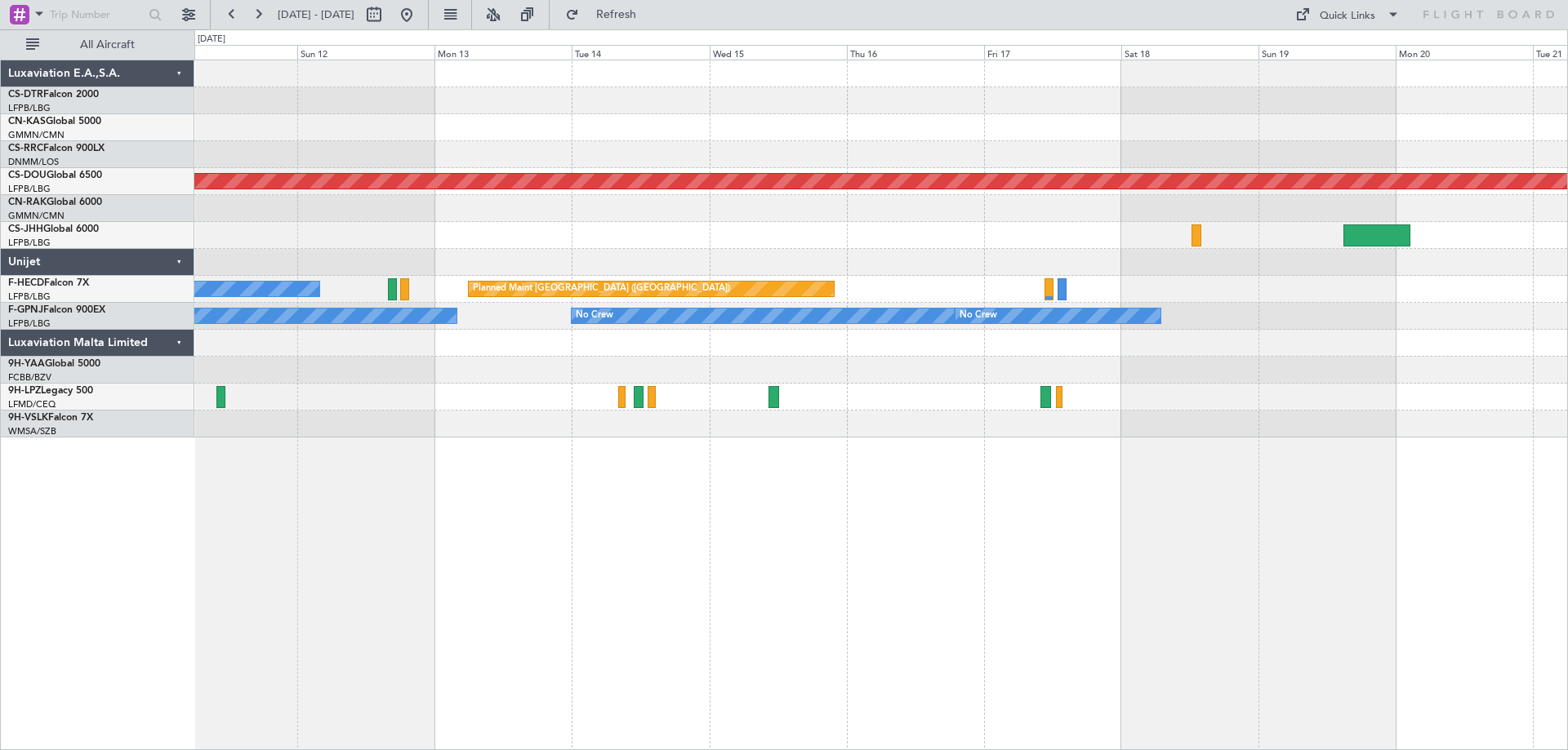
click at [529, 423] on div at bounding box center [881, 423] width 1373 height 27
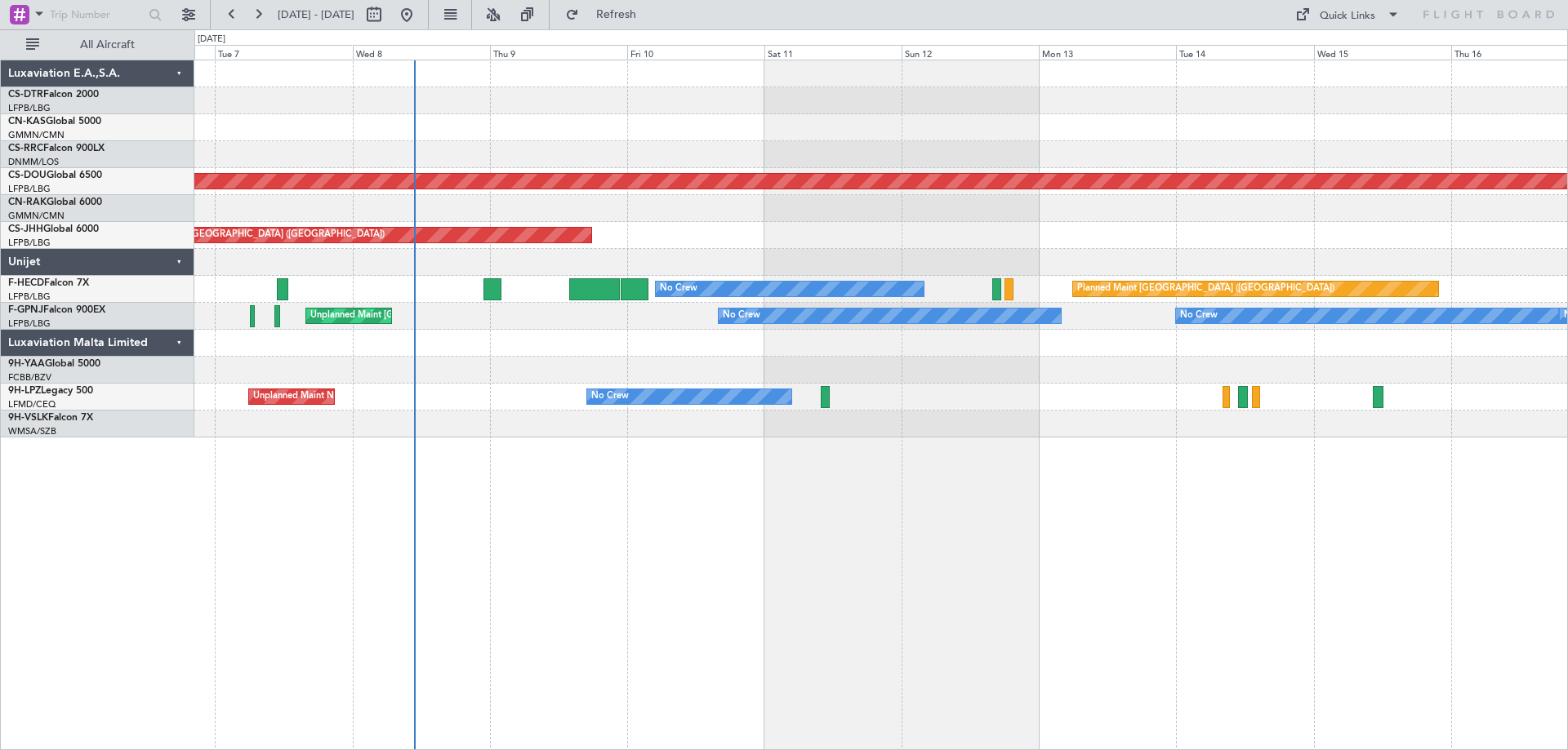
click at [1556, 530] on div "Planned Maint London ([GEOGRAPHIC_DATA]) Planned Maint [GEOGRAPHIC_DATA] ([GEOG…" at bounding box center [881, 404] width 1374 height 691
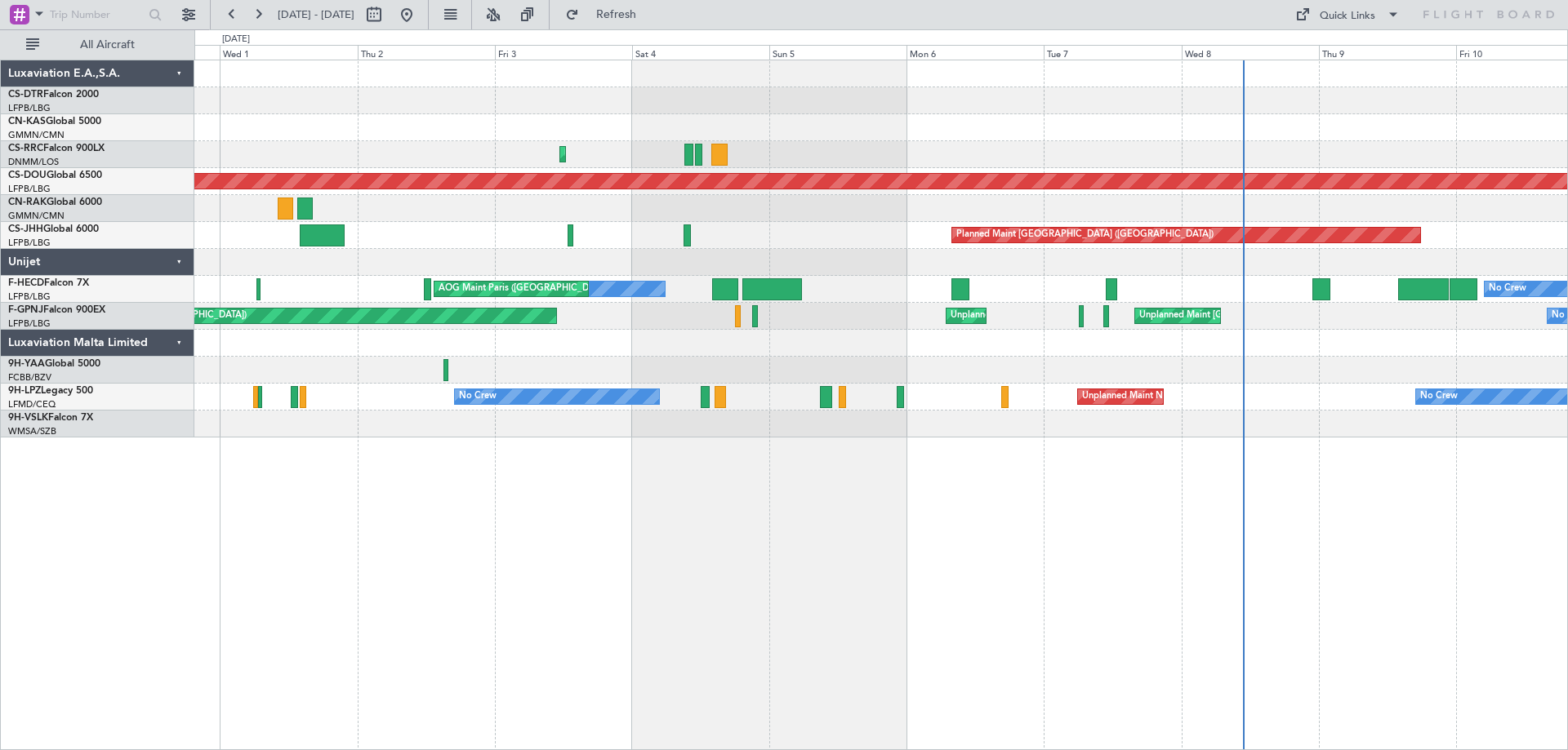
click at [1261, 474] on div "Planned Maint Lagos ([PERSON_NAME]) Planned Maint [GEOGRAPHIC_DATA] ([GEOGRAPHI…" at bounding box center [881, 404] width 1374 height 691
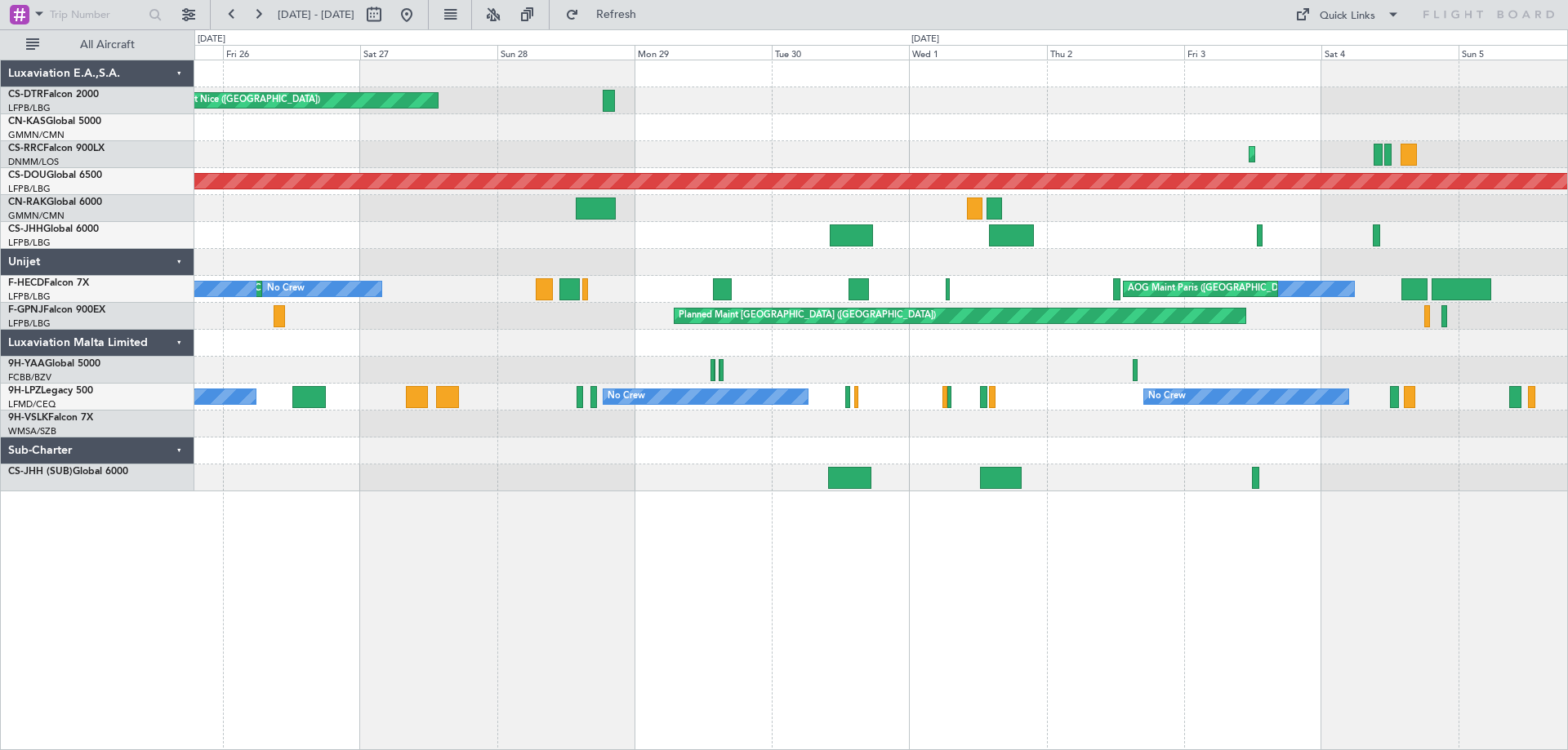
click at [1241, 538] on div "Planned Maint Nice ([GEOGRAPHIC_DATA]) Planned Maint [GEOGRAPHIC_DATA] ([PERSON…" at bounding box center [881, 404] width 1374 height 691
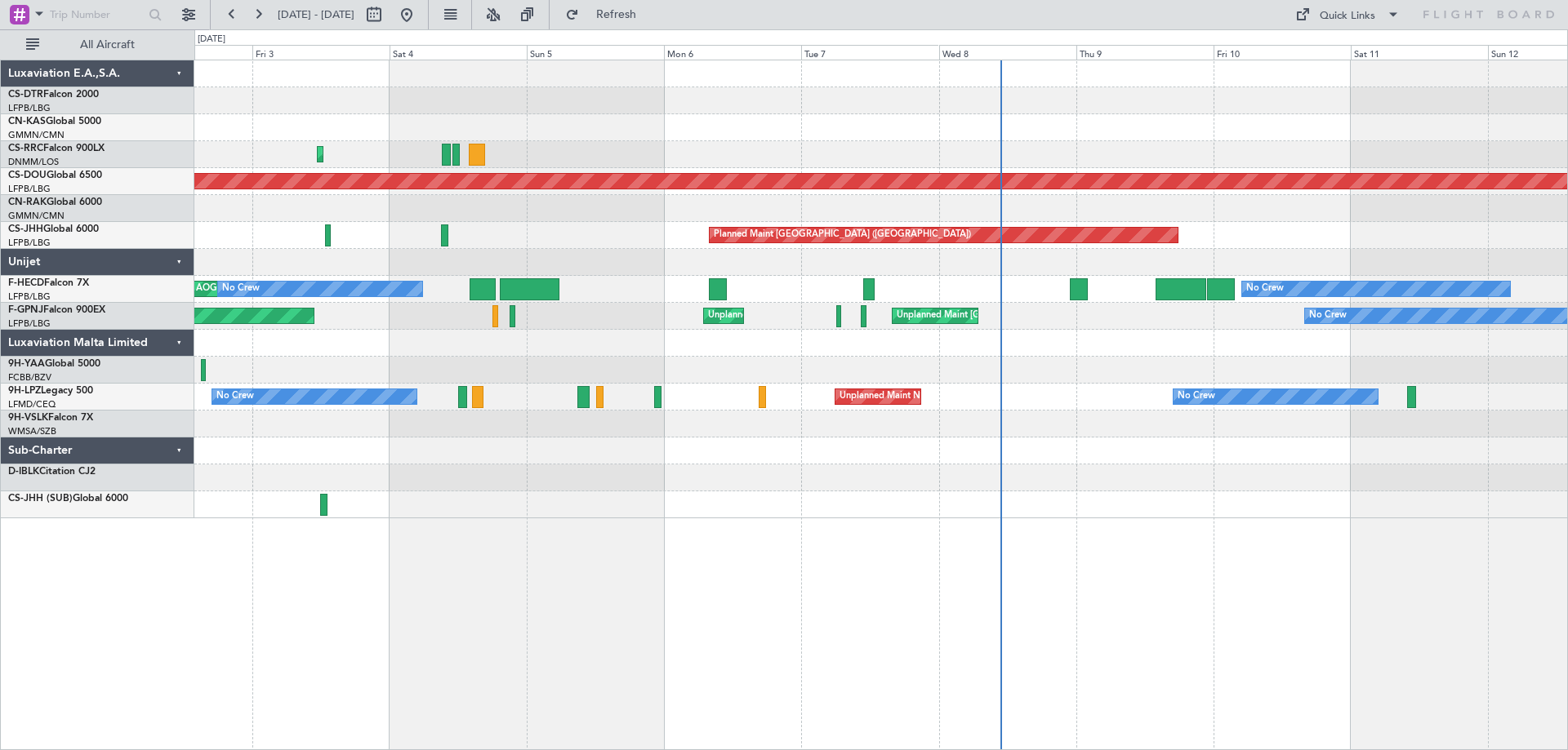
click at [484, 355] on div "Planned Maint Lagos ([PERSON_NAME]) Planned Maint [GEOGRAPHIC_DATA] ([GEOGRAPHI…" at bounding box center [881, 289] width 1373 height 458
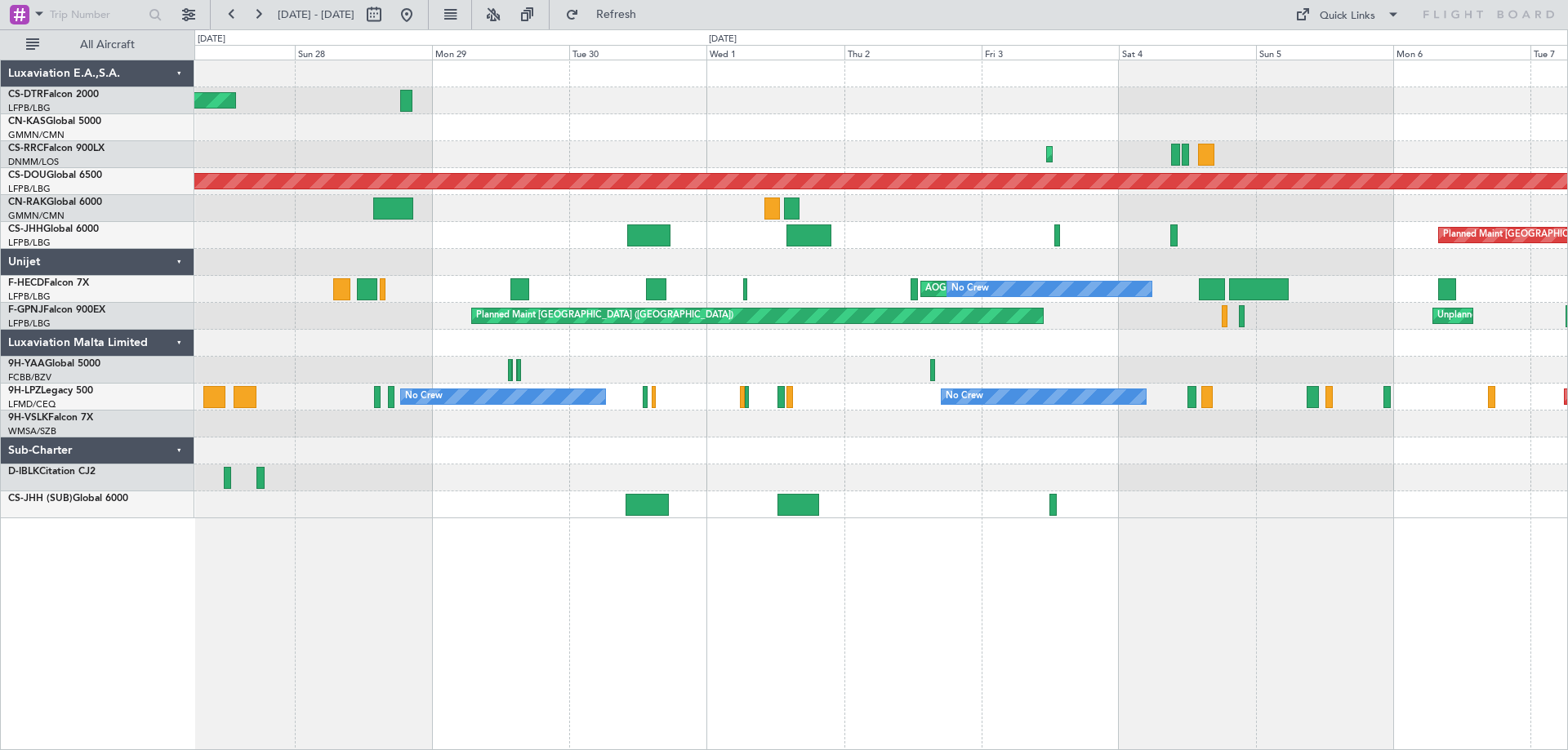
click at [1258, 503] on div "Planned Maint Nice ([GEOGRAPHIC_DATA]) Planned Maint [GEOGRAPHIC_DATA] ([PERSON…" at bounding box center [881, 289] width 1373 height 458
